Goal: Task Accomplishment & Management: Manage account settings

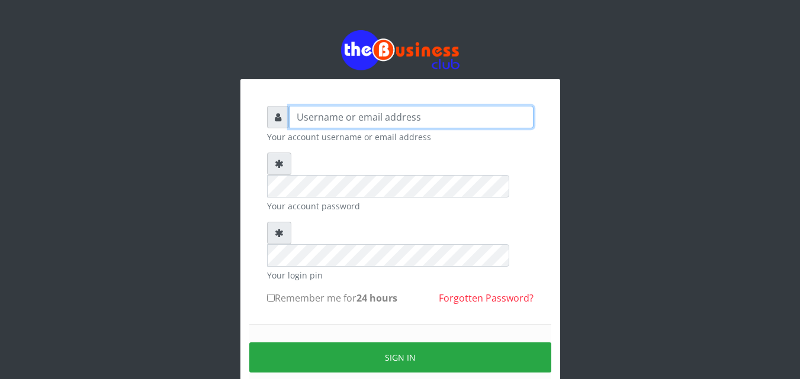
click at [339, 118] on input "text" at bounding box center [411, 117] width 245 height 22
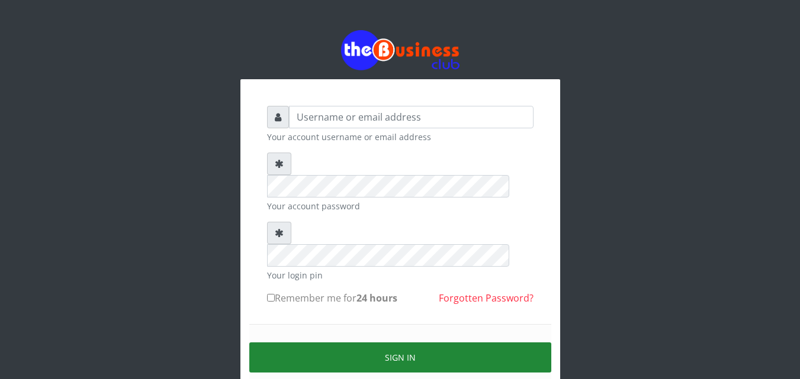
click at [360, 343] on button "Sign in" at bounding box center [400, 358] width 302 height 30
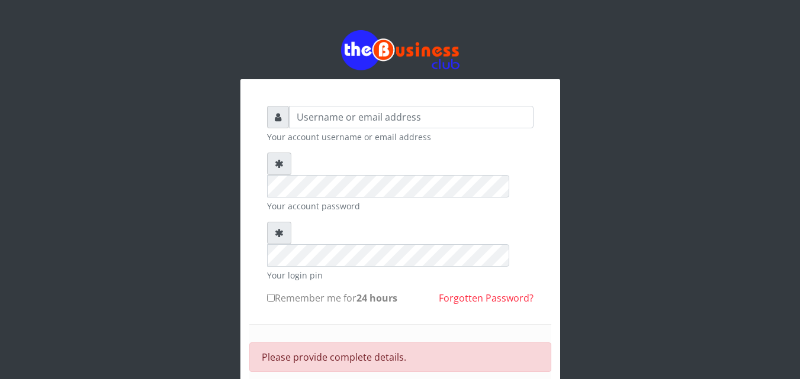
click at [333, 110] on input "text" at bounding box center [411, 117] width 245 height 22
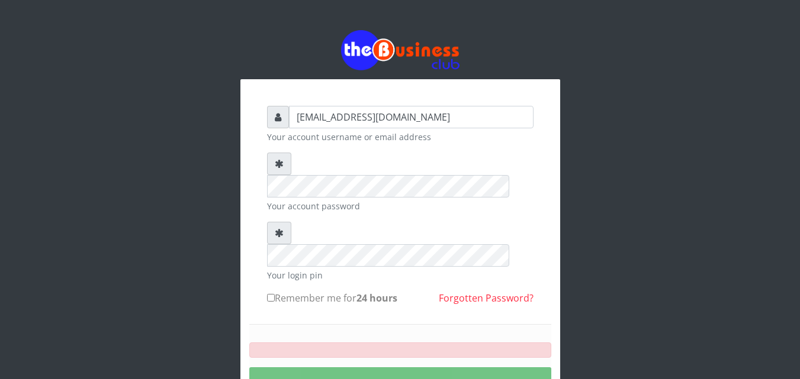
click at [301, 353] on div "SIGNING IN..." at bounding box center [400, 370] width 302 height 92
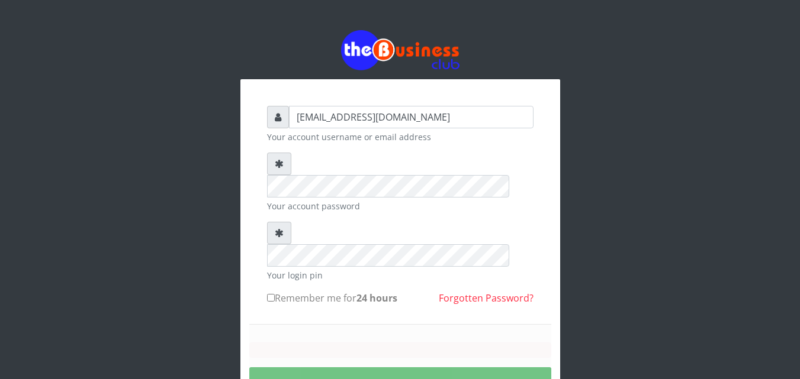
click at [301, 353] on div "SIGNING IN..." at bounding box center [400, 370] width 302 height 92
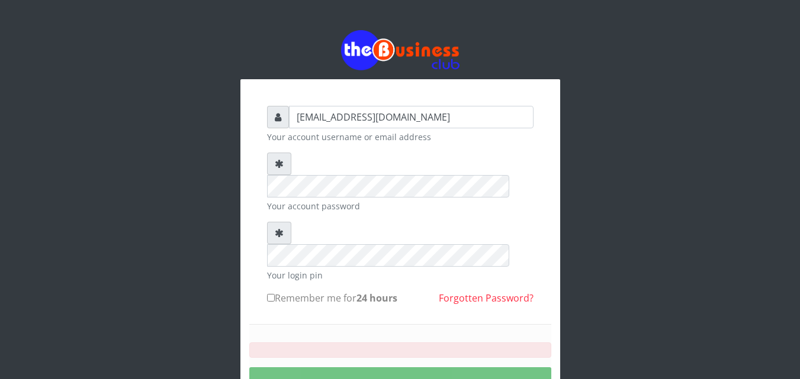
click at [301, 353] on div "SIGNING IN..." at bounding box center [400, 370] width 302 height 92
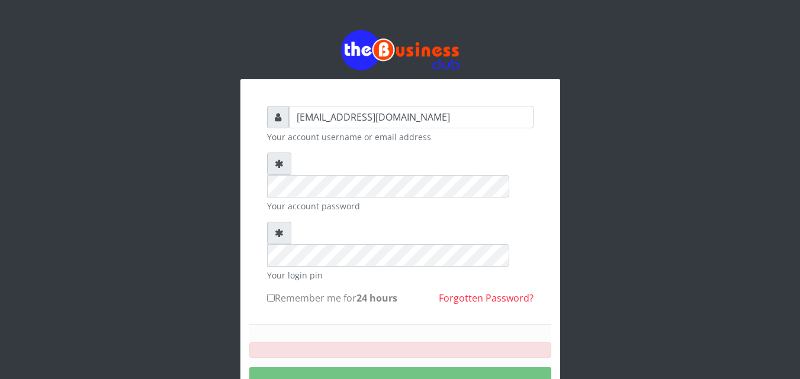
click at [301, 353] on div "SIGNING IN..." at bounding box center [400, 370] width 302 height 92
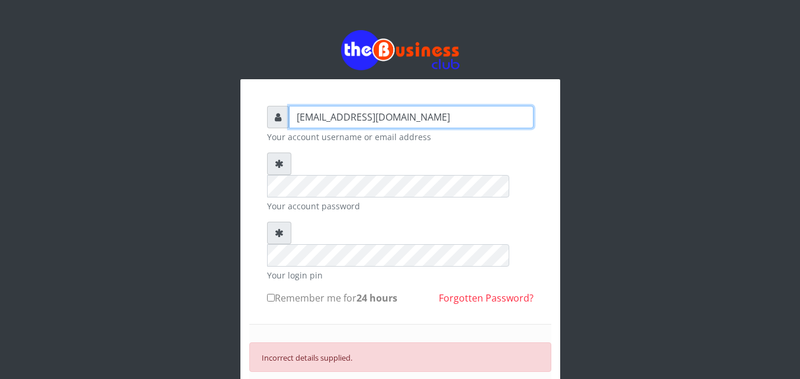
drag, startPoint x: 422, startPoint y: 117, endPoint x: 301, endPoint y: 121, distance: 120.3
click at [301, 121] on input "[EMAIL_ADDRESS][DOMAIN_NAME]" at bounding box center [411, 117] width 245 height 22
type input "m"
click at [362, 114] on input "m" at bounding box center [411, 117] width 245 height 22
click at [369, 117] on input "Maryam57#3333#" at bounding box center [411, 117] width 245 height 22
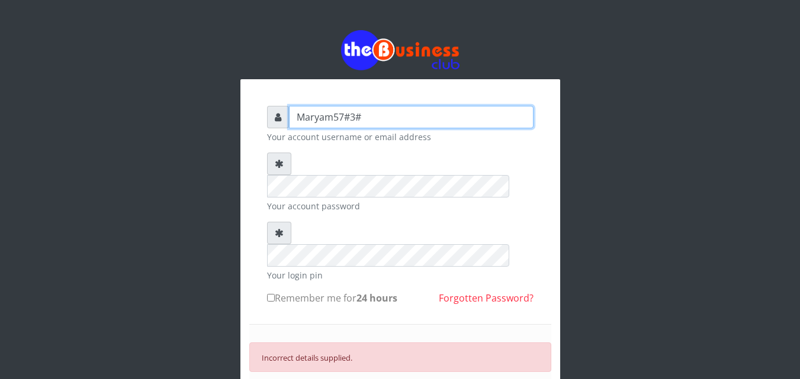
type input "Maryam57##"
drag, startPoint x: 357, startPoint y: 121, endPoint x: 282, endPoint y: 114, distance: 75.5
click at [282, 114] on div "Maryam57##" at bounding box center [400, 117] width 266 height 22
click at [339, 111] on input "text" at bounding box center [411, 117] width 245 height 22
click at [379, 118] on input "maryambarrau422@" at bounding box center [411, 117] width 245 height 22
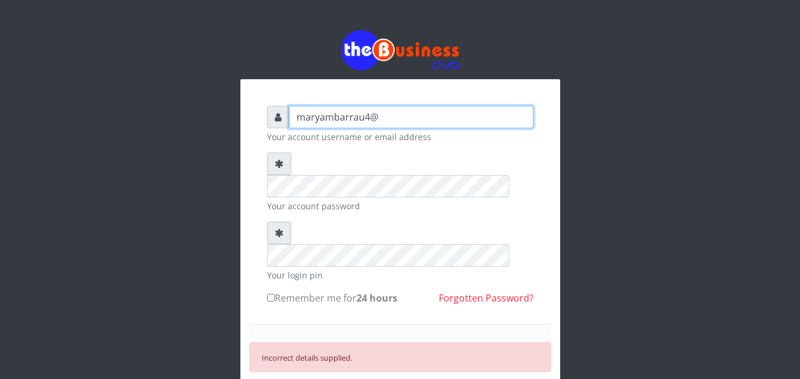
click at [379, 118] on input "maryambarrau4@" at bounding box center [411, 117] width 245 height 22
type input "[EMAIL_ADDRESS][DOMAIN_NAME]"
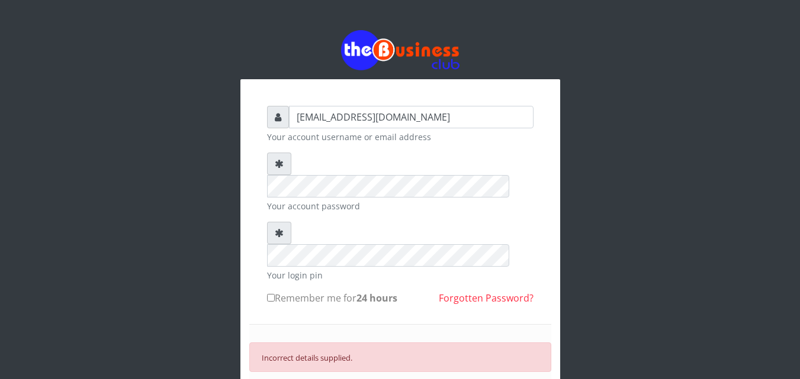
click at [508, 343] on div "PC not recognized. Please login to your Dashboard with Smartphone to authorize …" at bounding box center [400, 379] width 302 height 72
click at [590, 223] on div "[EMAIL_ADDRESS][DOMAIN_NAME] Your account username or email address Your accoun…" at bounding box center [400, 276] width 675 height 552
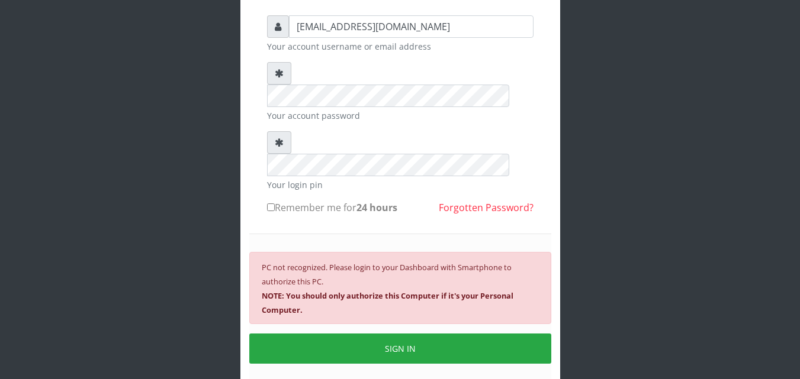
scroll to position [128, 0]
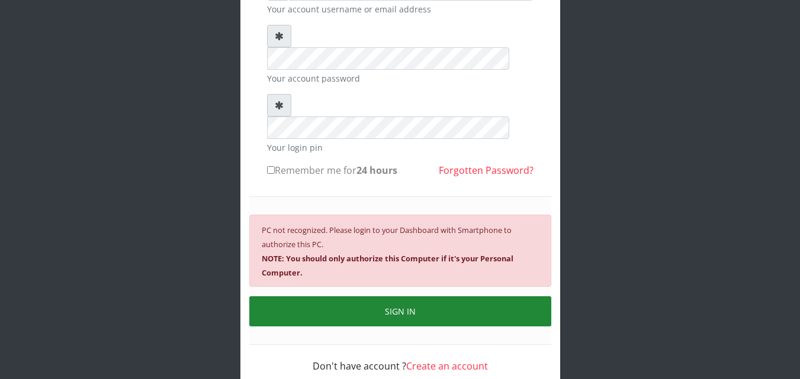
click at [457, 297] on button "SIGN IN" at bounding box center [400, 312] width 302 height 30
click at [459, 297] on button "SIGN IN" at bounding box center [400, 312] width 302 height 30
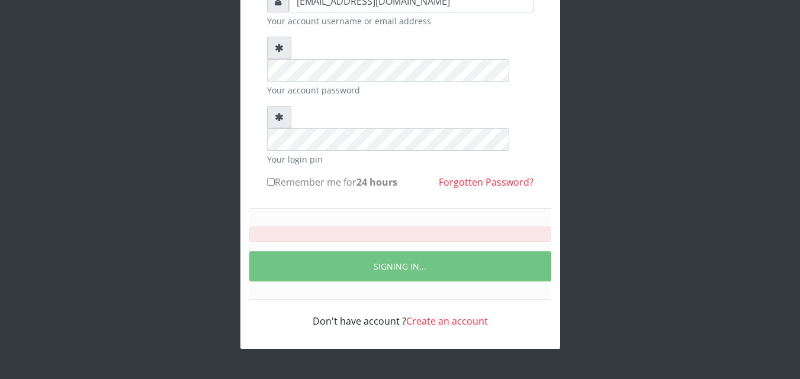
click at [459, 267] on button "SIGNING IN..." at bounding box center [400, 267] width 302 height 30
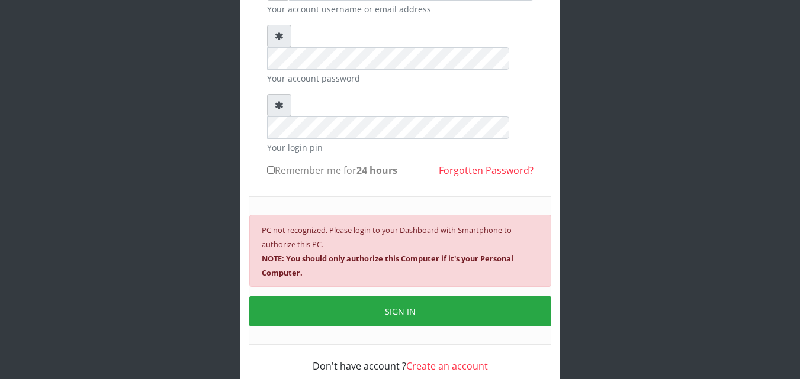
scroll to position [128, 0]
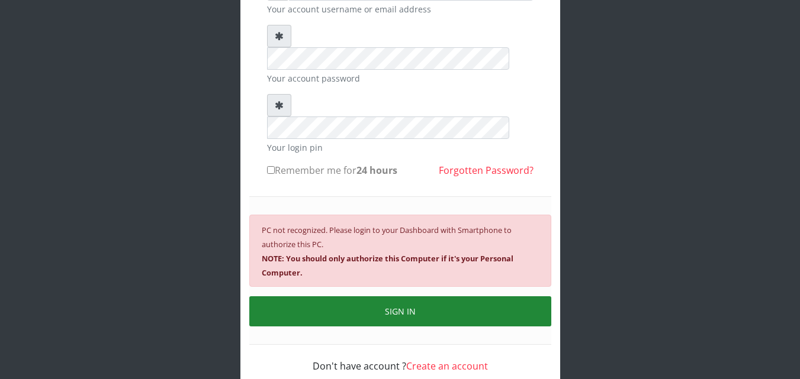
click at [348, 297] on button "SIGN IN" at bounding box center [400, 312] width 302 height 30
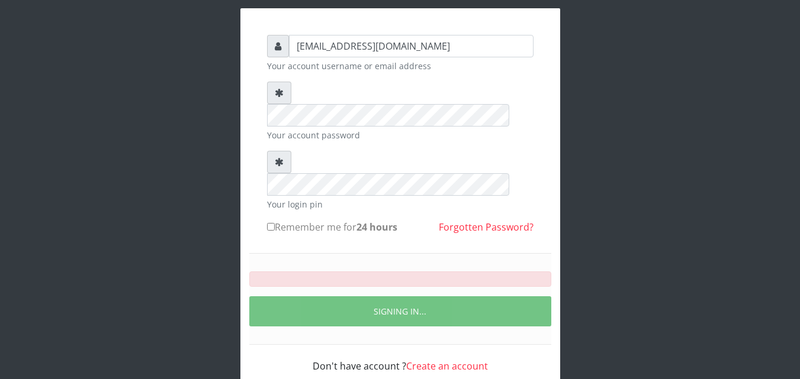
click at [348, 297] on button "SIGNING IN..." at bounding box center [400, 312] width 302 height 30
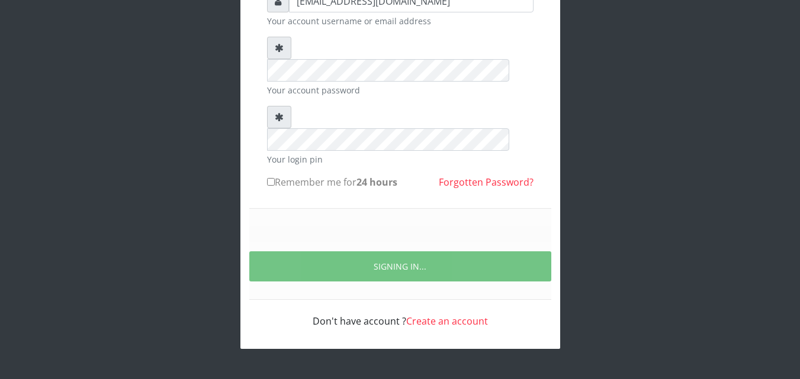
click at [348, 271] on button "SIGNING IN..." at bounding box center [400, 267] width 302 height 30
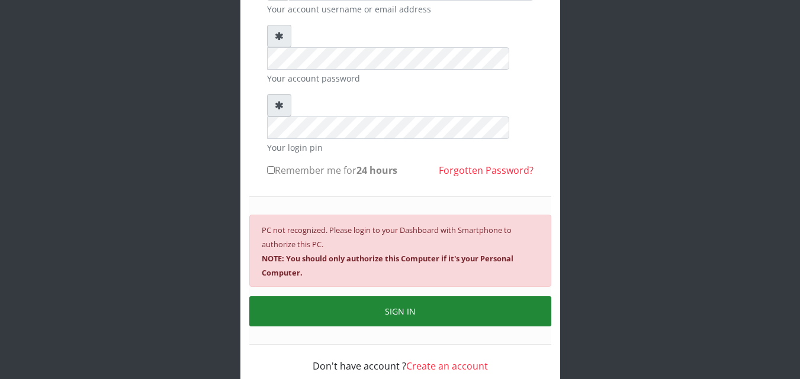
click at [348, 297] on button "SIGN IN" at bounding box center [400, 312] width 302 height 30
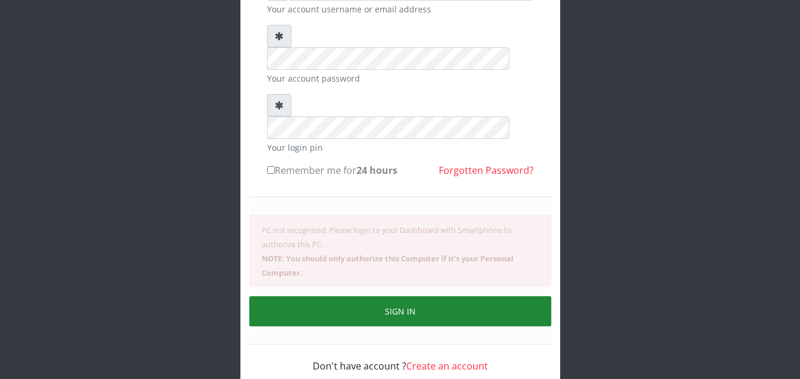
click at [348, 297] on button "SIGN IN" at bounding box center [400, 312] width 302 height 30
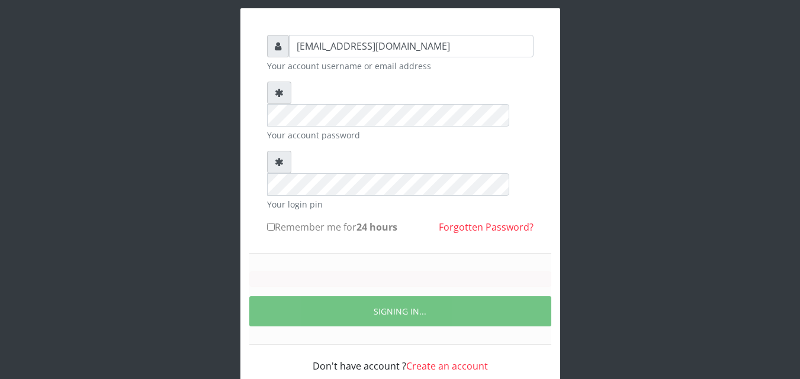
click at [348, 297] on button "SIGNING IN..." at bounding box center [400, 312] width 302 height 30
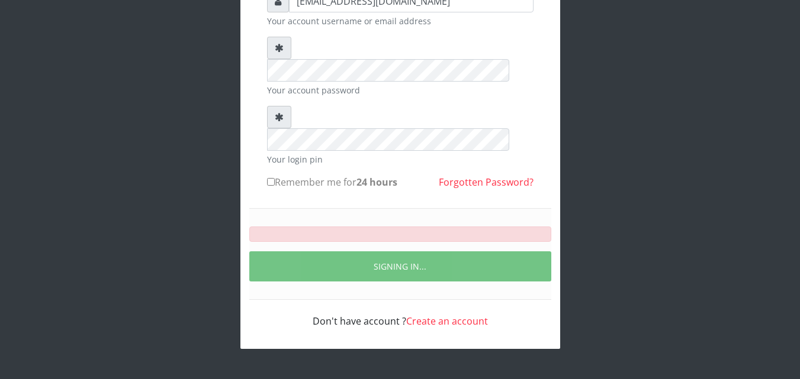
click at [348, 271] on button "SIGNING IN..." at bounding box center [400, 267] width 302 height 30
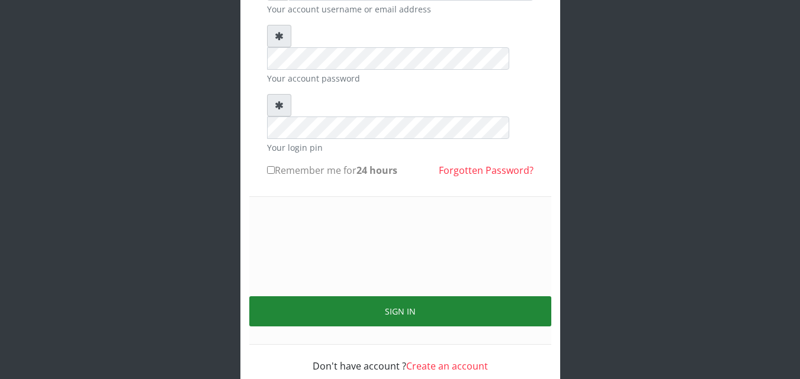
click at [348, 297] on button "SIGN IN" at bounding box center [400, 312] width 302 height 30
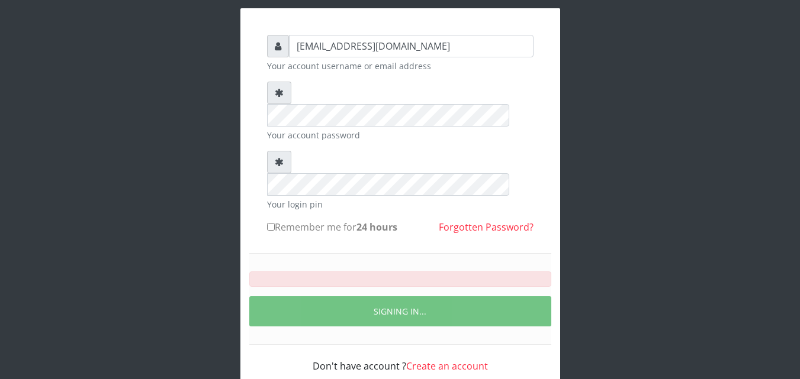
click at [347, 297] on button "SIGNING IN..." at bounding box center [400, 312] width 302 height 30
